Goal: Find specific page/section

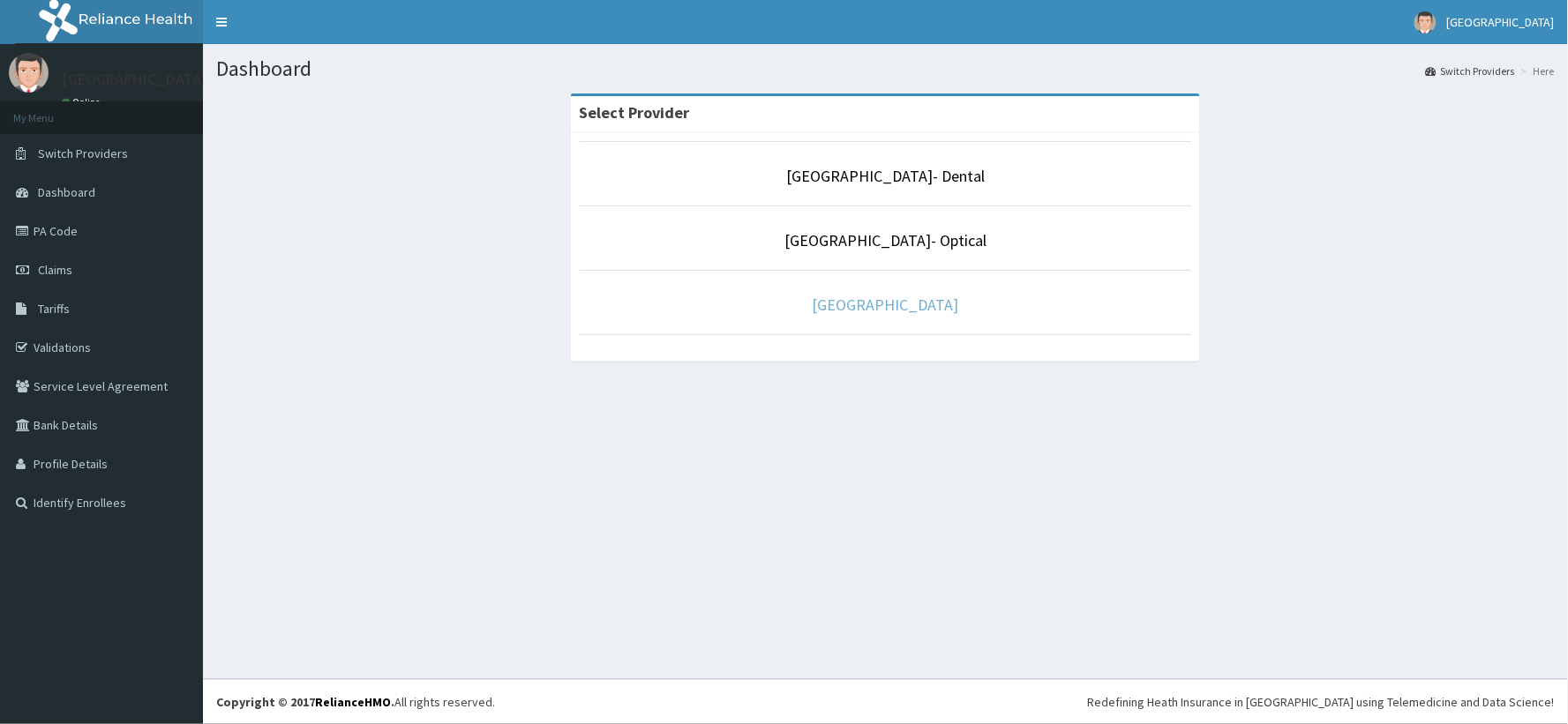
click at [841, 308] on link "[GEOGRAPHIC_DATA]" at bounding box center [885, 305] width 147 height 21
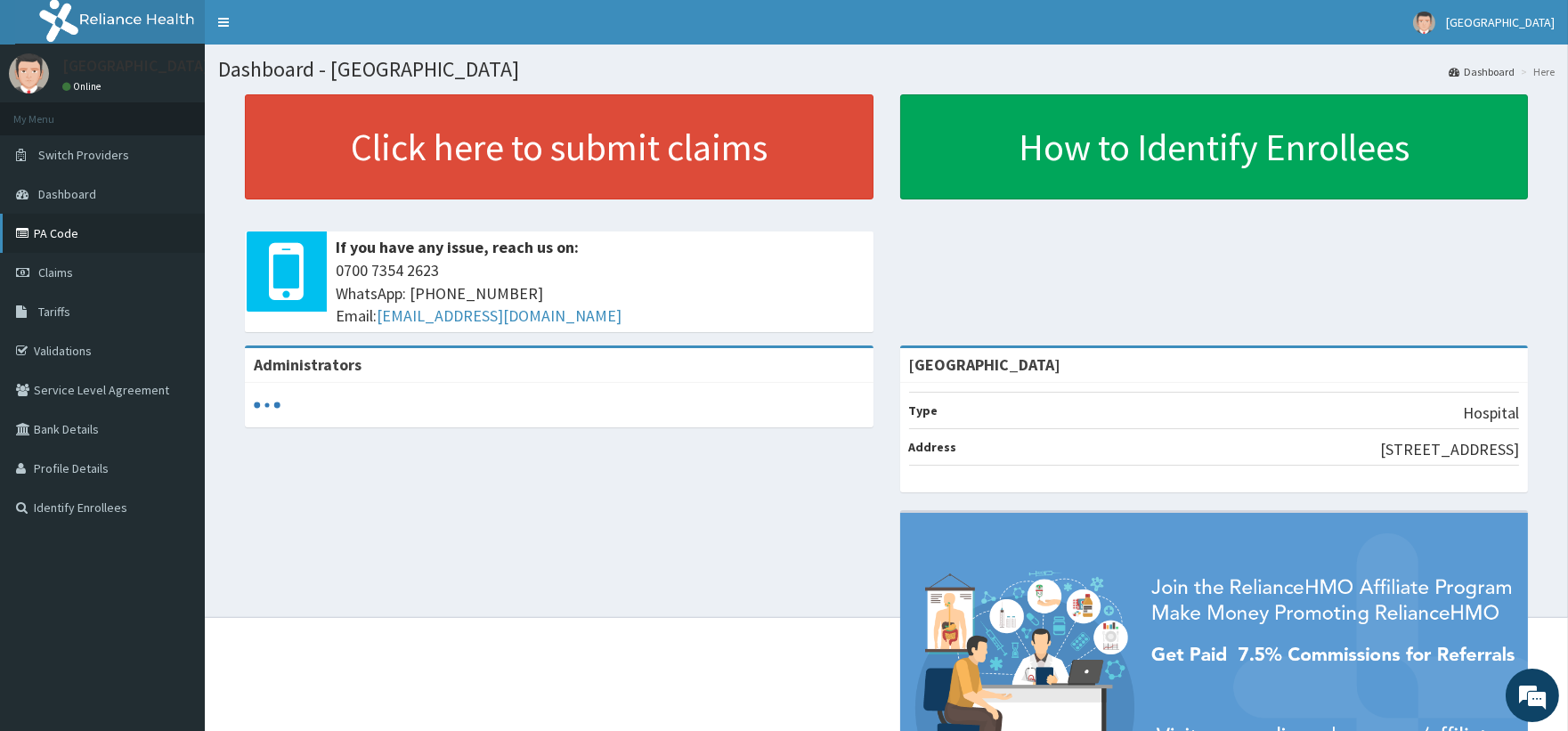
click at [48, 251] on link "PA Code" at bounding box center [103, 232] width 205 height 39
